Goal: Task Accomplishment & Management: Use online tool/utility

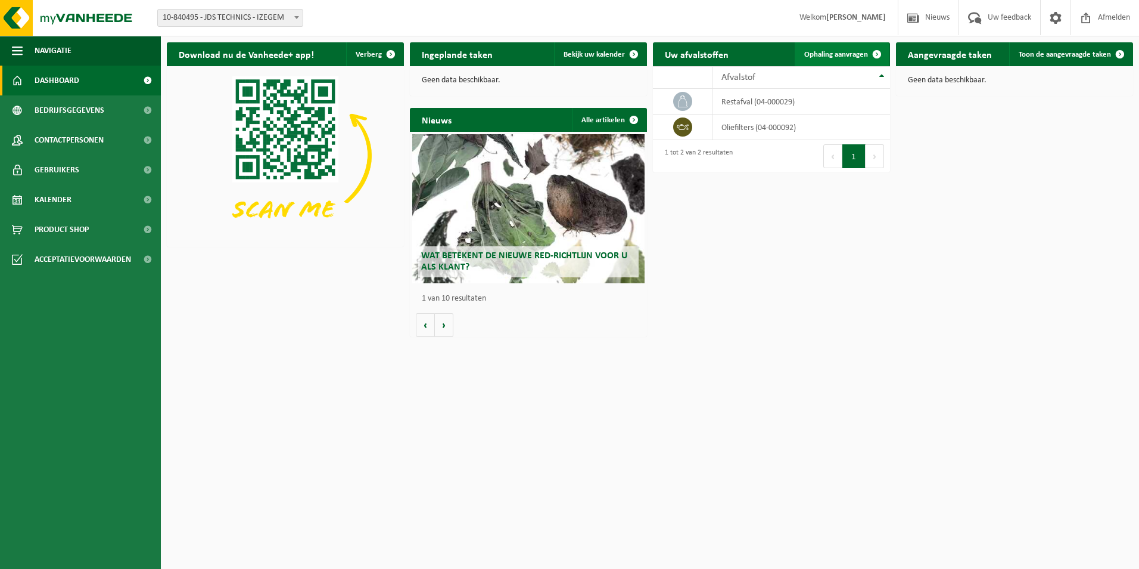
click at [820, 54] on span "Ophaling aanvragen" at bounding box center [837, 55] width 64 height 8
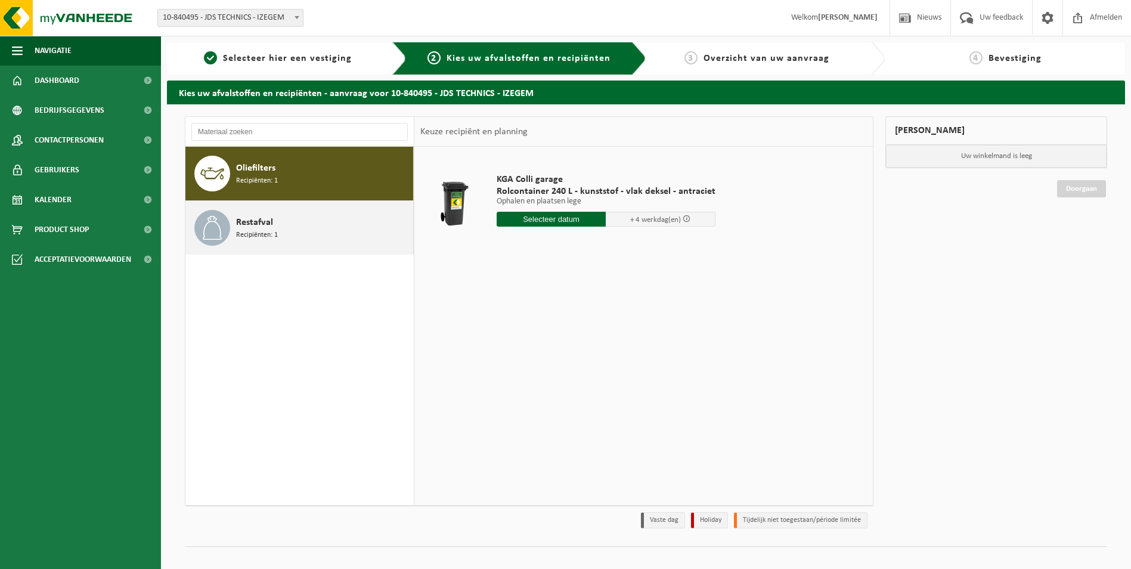
click at [256, 226] on span "Restafval" at bounding box center [254, 222] width 37 height 14
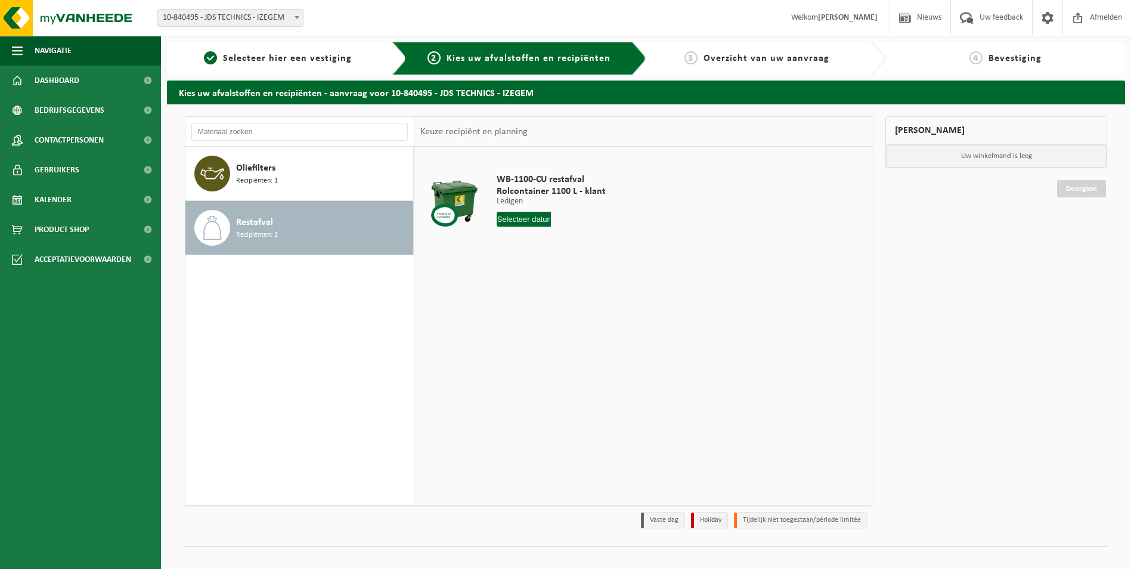
click at [535, 218] on input "text" at bounding box center [523, 219] width 55 height 15
click at [548, 325] on div "15" at bounding box center [549, 324] width 21 height 19
type input "Van 2025-10-15"
click at [542, 266] on button "In winkelmand" at bounding box center [531, 263] width 66 height 19
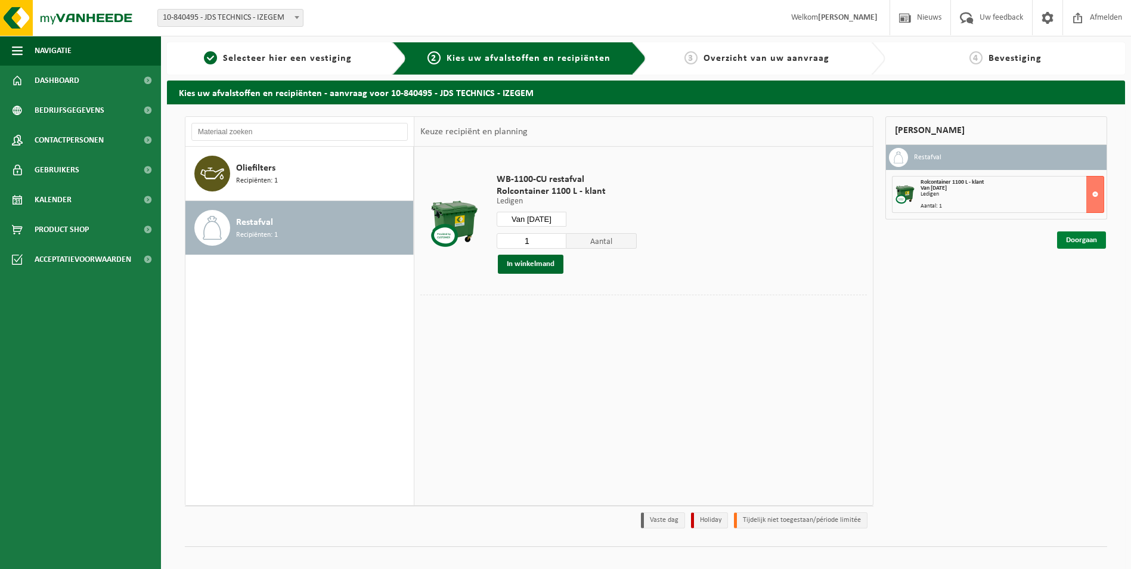
click at [1085, 241] on link "Doorgaan" at bounding box center [1081, 239] width 49 height 17
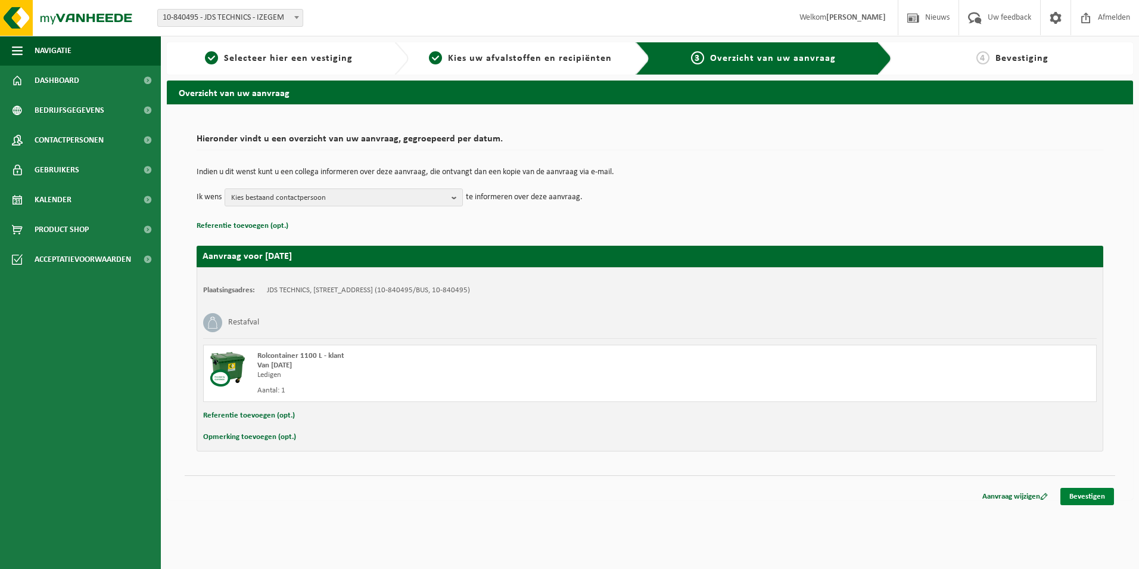
click at [1094, 498] on link "Bevestigen" at bounding box center [1088, 495] width 54 height 17
